Goal: Task Accomplishment & Management: Use online tool/utility

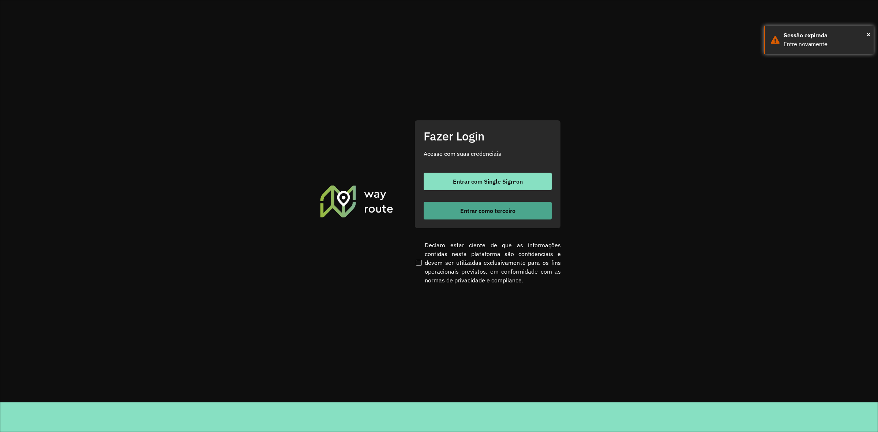
click at [469, 216] on button "Entrar como terceiro" at bounding box center [488, 211] width 128 height 18
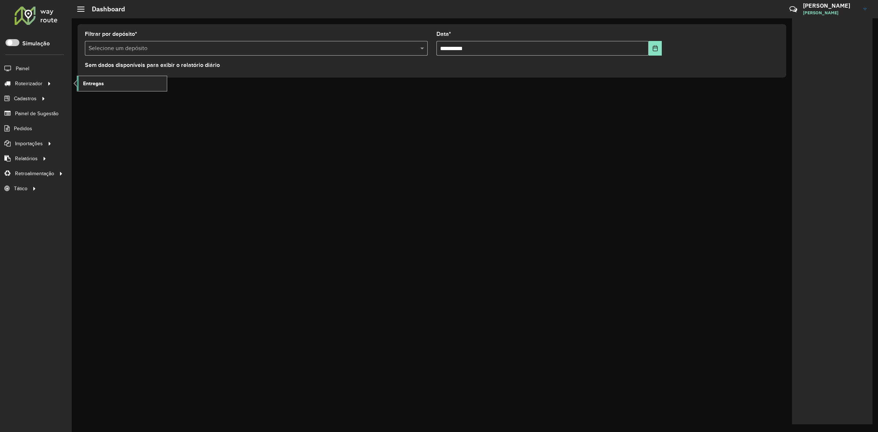
click at [97, 81] on span "Entregas" at bounding box center [93, 84] width 21 height 8
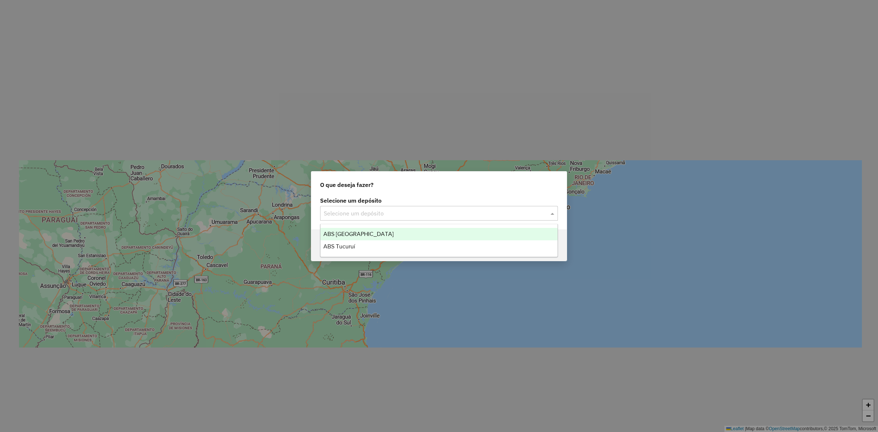
click at [363, 209] on input "text" at bounding box center [432, 213] width 216 height 9
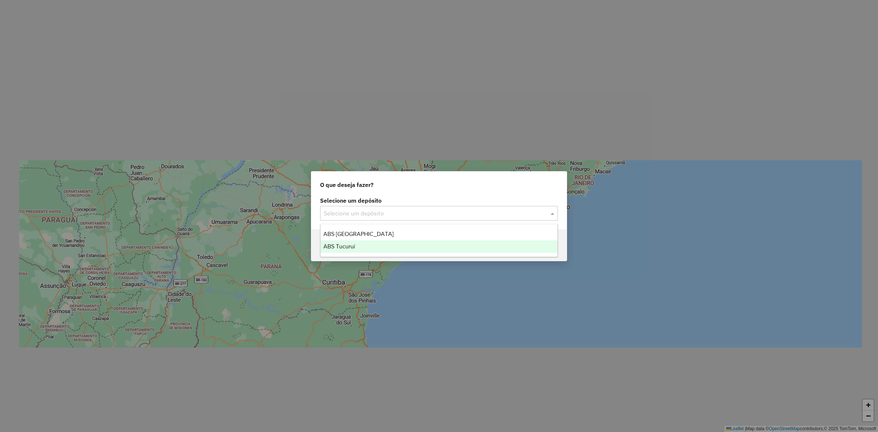
click at [360, 241] on div "ABS Tucuruí" at bounding box center [438, 246] width 237 height 12
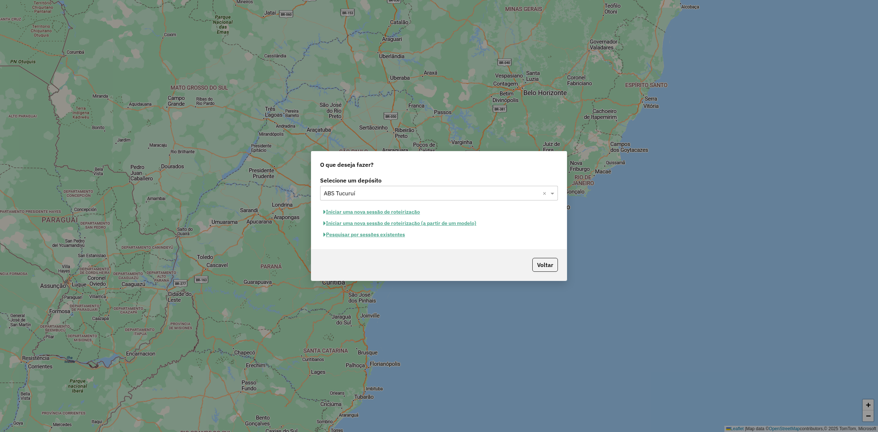
click at [356, 238] on button "Pesquisar por sessões existentes" at bounding box center [364, 234] width 88 height 11
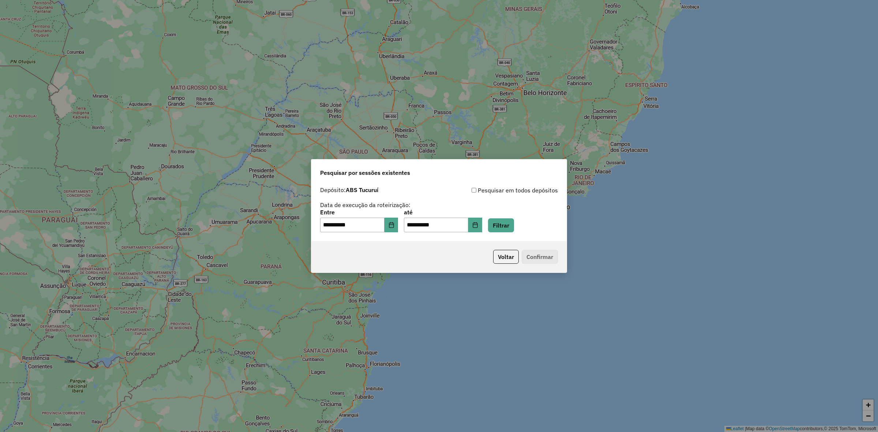
click at [516, 213] on div "**********" at bounding box center [439, 221] width 238 height 23
click at [510, 223] on button "Filtrar" at bounding box center [501, 225] width 26 height 14
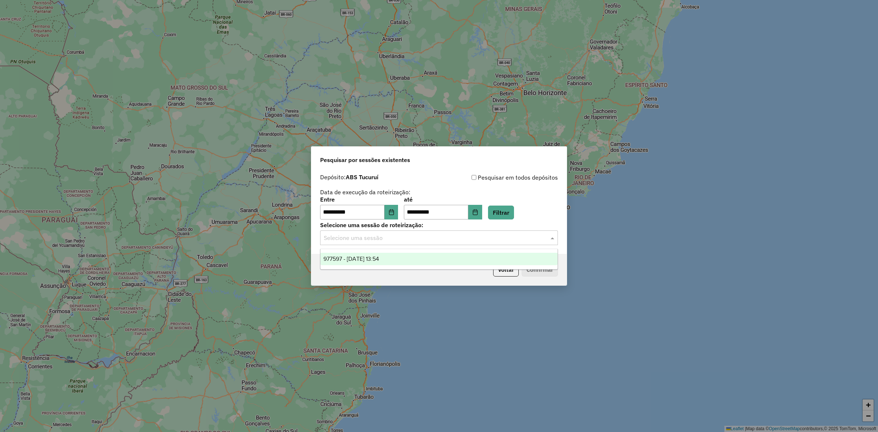
click at [521, 243] on div "Selecione uma sessão" at bounding box center [439, 237] width 238 height 15
click at [458, 253] on div "977597 - 11/08/2025 13:54" at bounding box center [438, 259] width 237 height 12
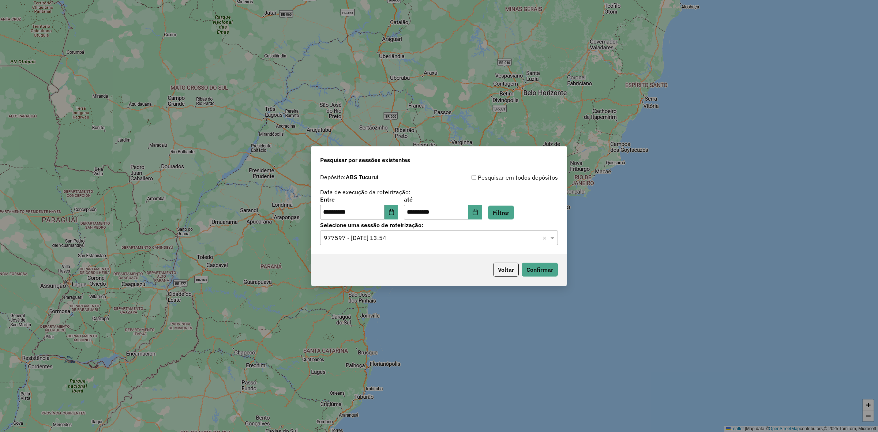
click at [519, 264] on p-footer "Voltar Confirmar" at bounding box center [524, 270] width 68 height 14
click at [529, 266] on button "Confirmar" at bounding box center [540, 270] width 36 height 14
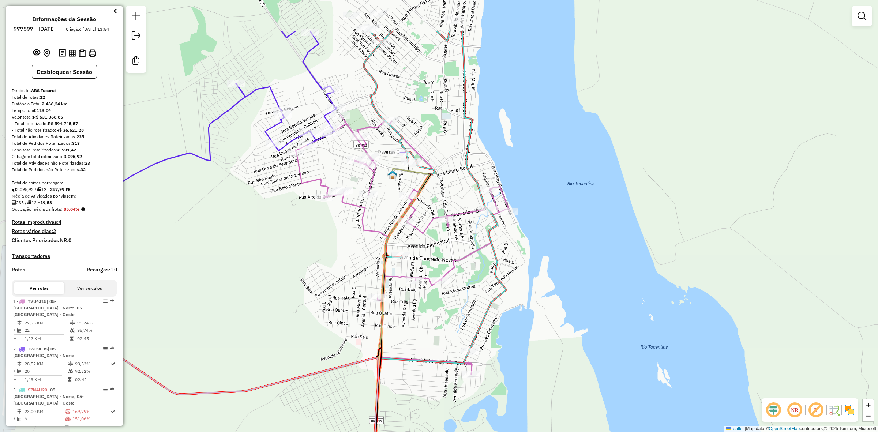
drag, startPoint x: 459, startPoint y: 314, endPoint x: 544, endPoint y: 335, distance: 87.5
click at [544, 335] on div "Janela de atendimento Grade de atendimento Capacidade Transportadoras Veículos …" at bounding box center [439, 216] width 878 height 432
click at [348, 202] on icon at bounding box center [403, 244] width 214 height 259
select select "**********"
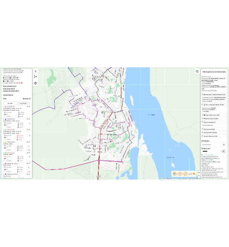
scroll to position [297, 0]
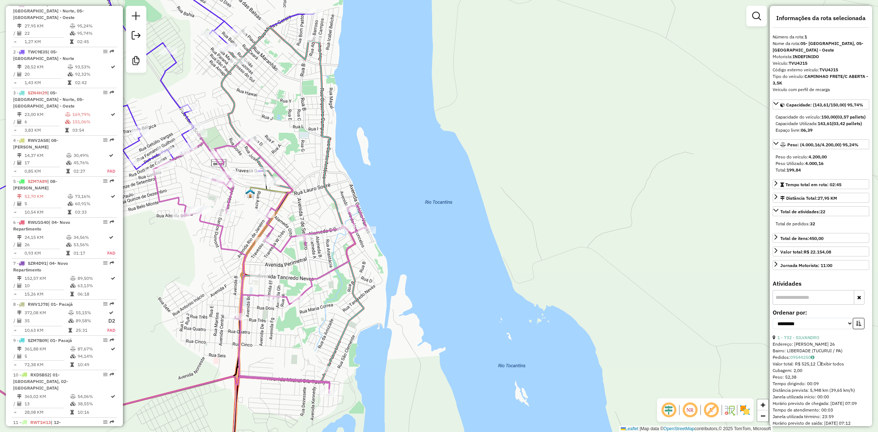
drag, startPoint x: 337, startPoint y: 196, endPoint x: 216, endPoint y: 216, distance: 122.3
click at [216, 216] on div "Janela de atendimento Grade de atendimento Capacidade Transportadoras Veículos …" at bounding box center [439, 216] width 878 height 432
